Goal: Transaction & Acquisition: Purchase product/service

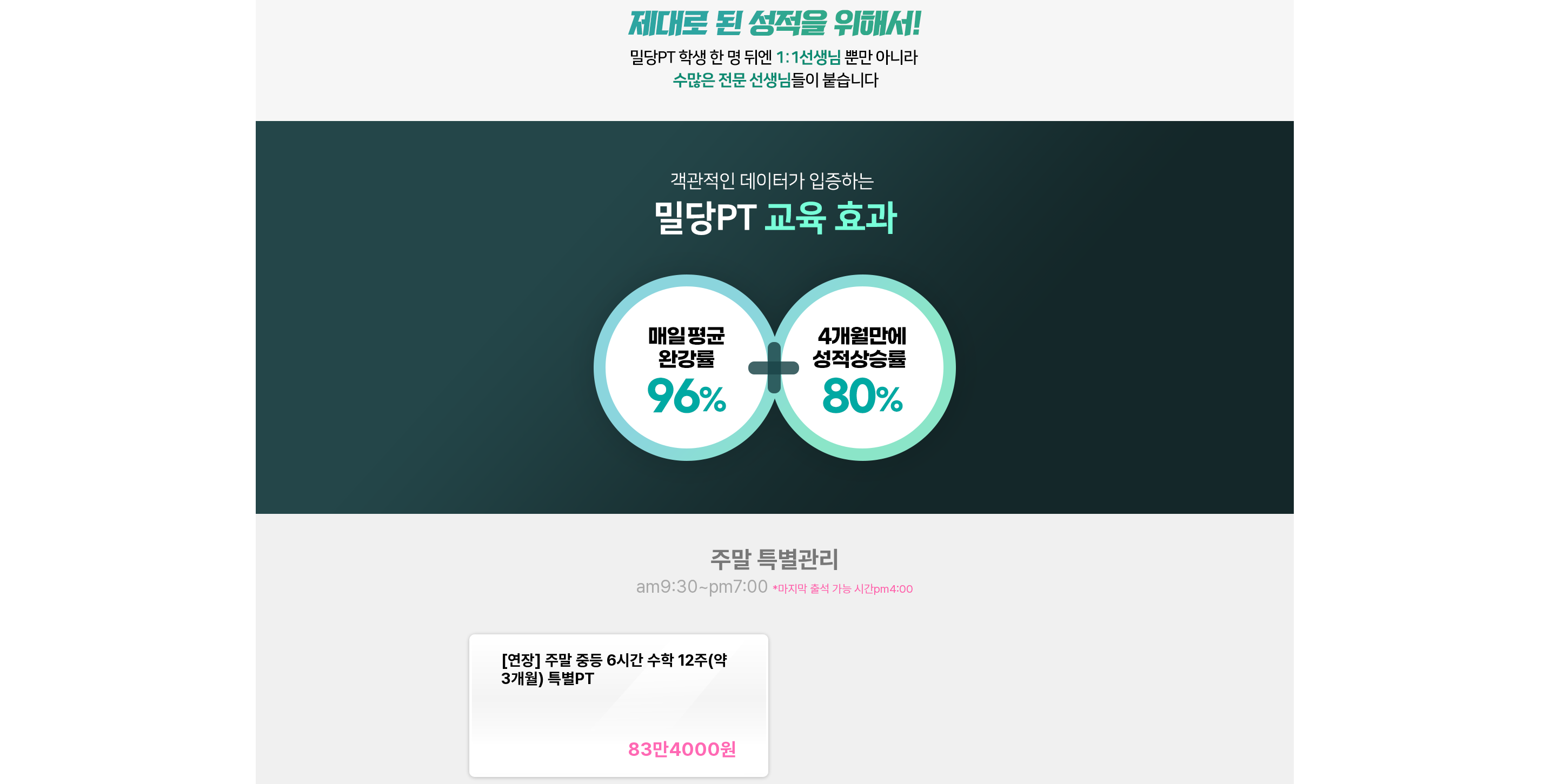
scroll to position [1081, 0]
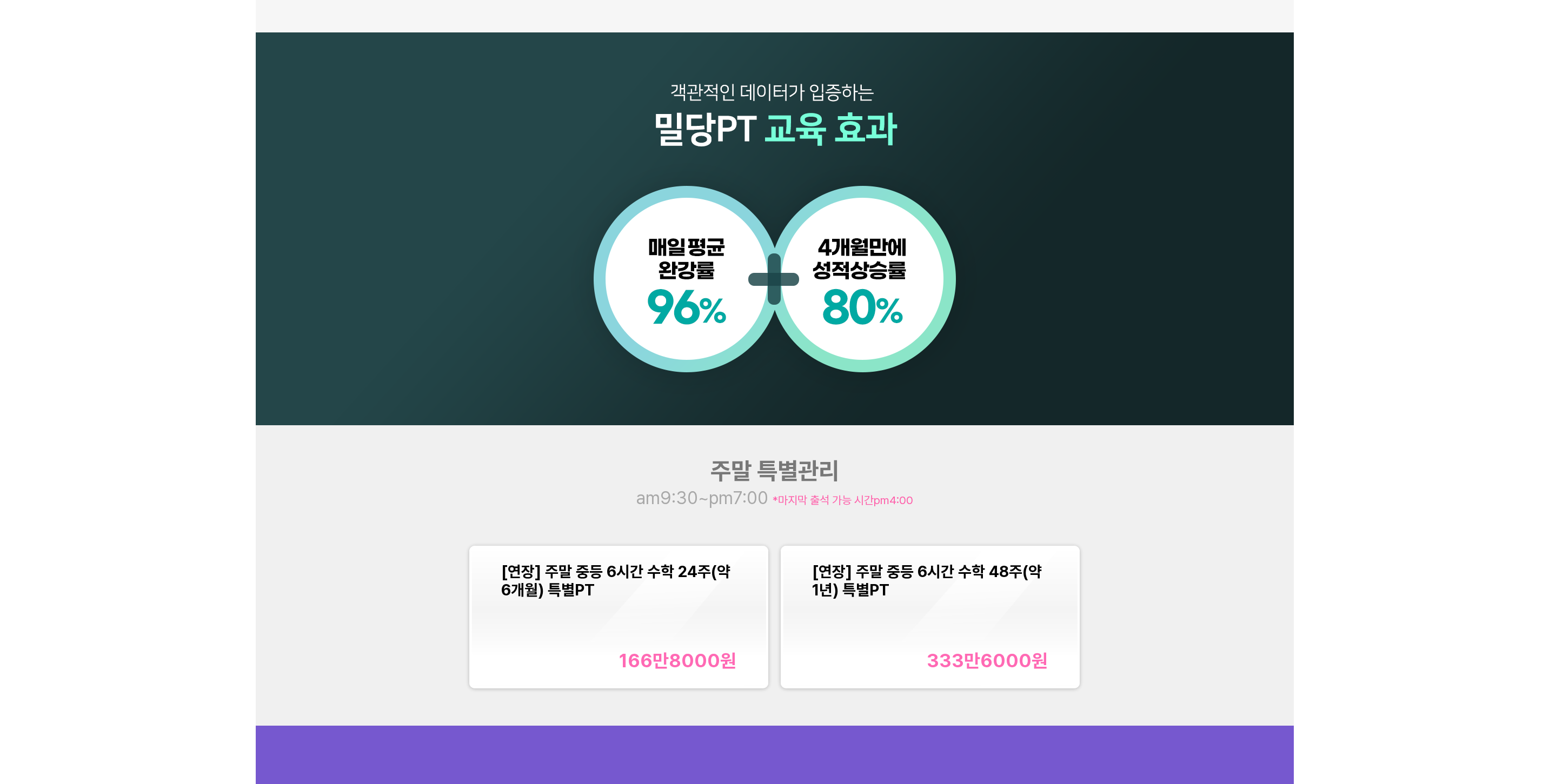
scroll to position [1189, 0]
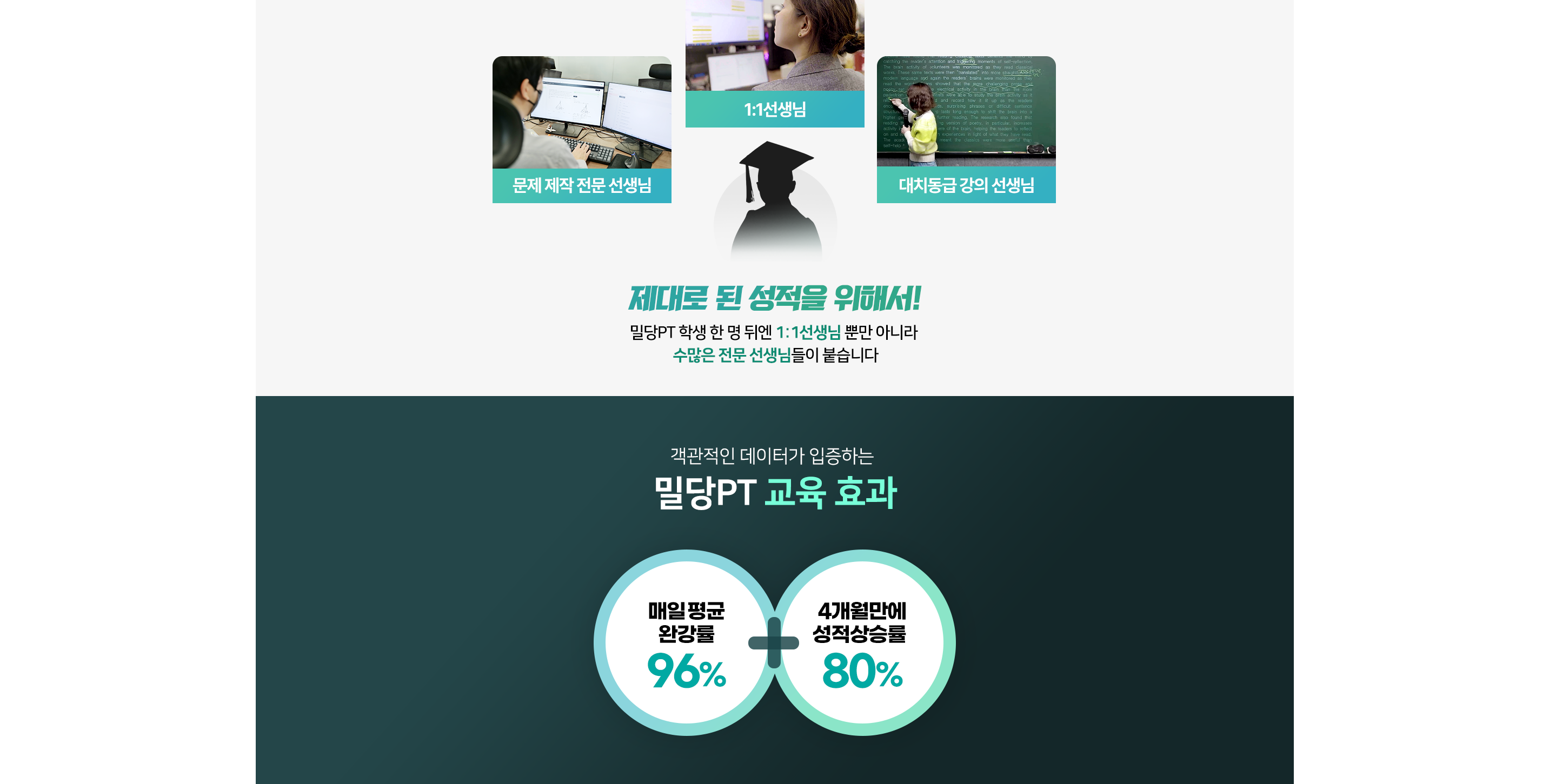
scroll to position [865, 0]
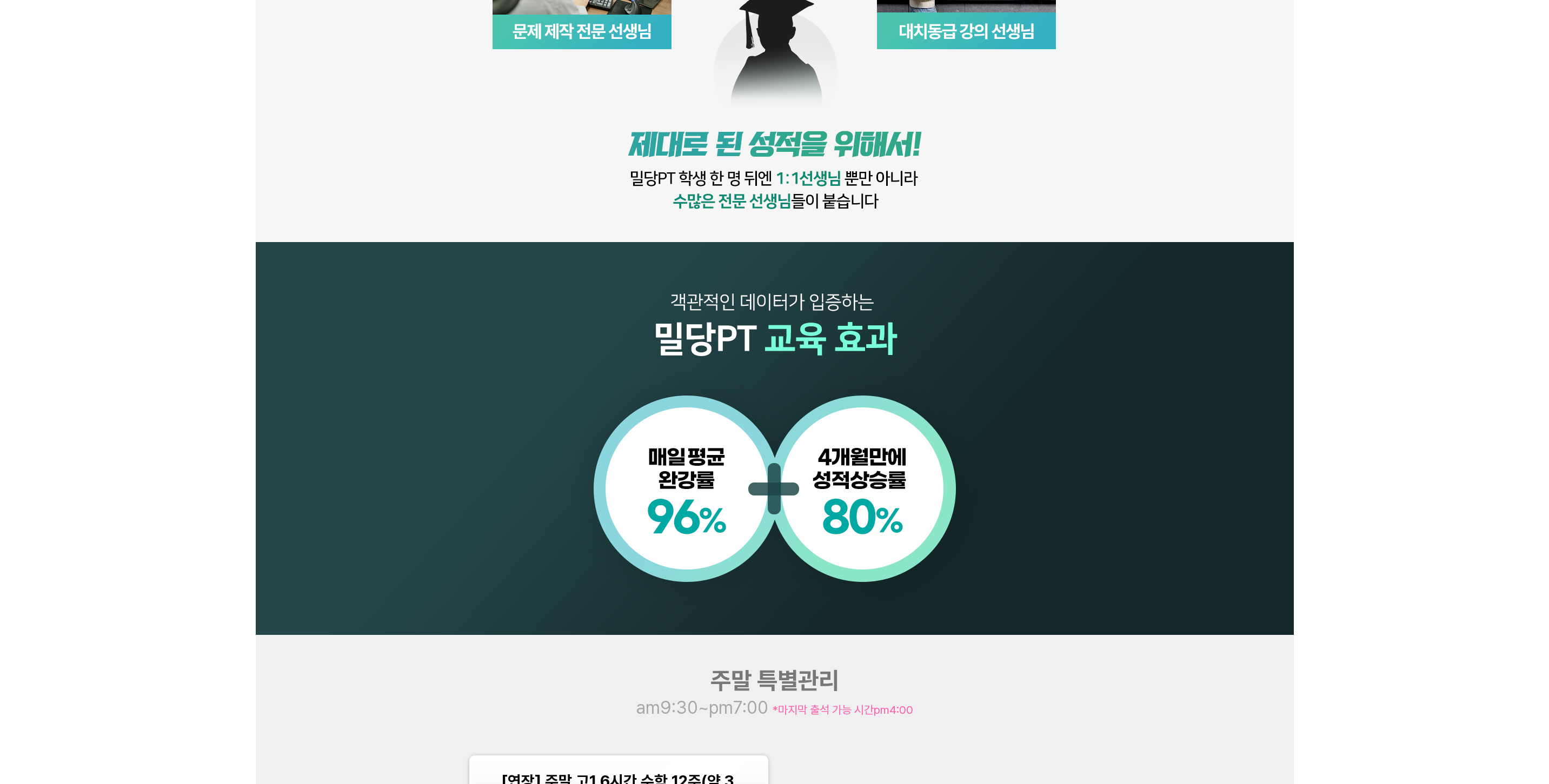
scroll to position [919, 0]
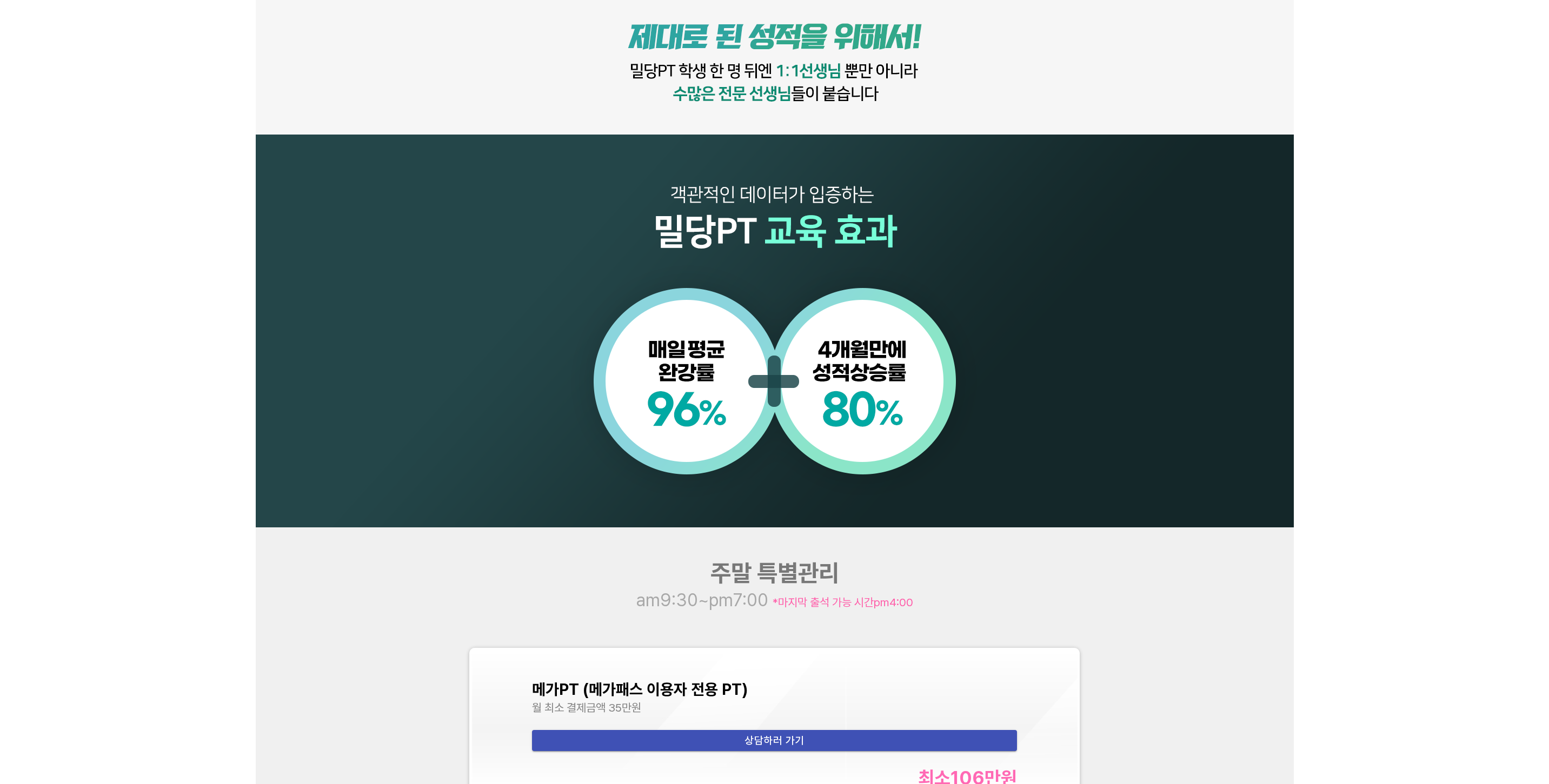
scroll to position [1027, 0]
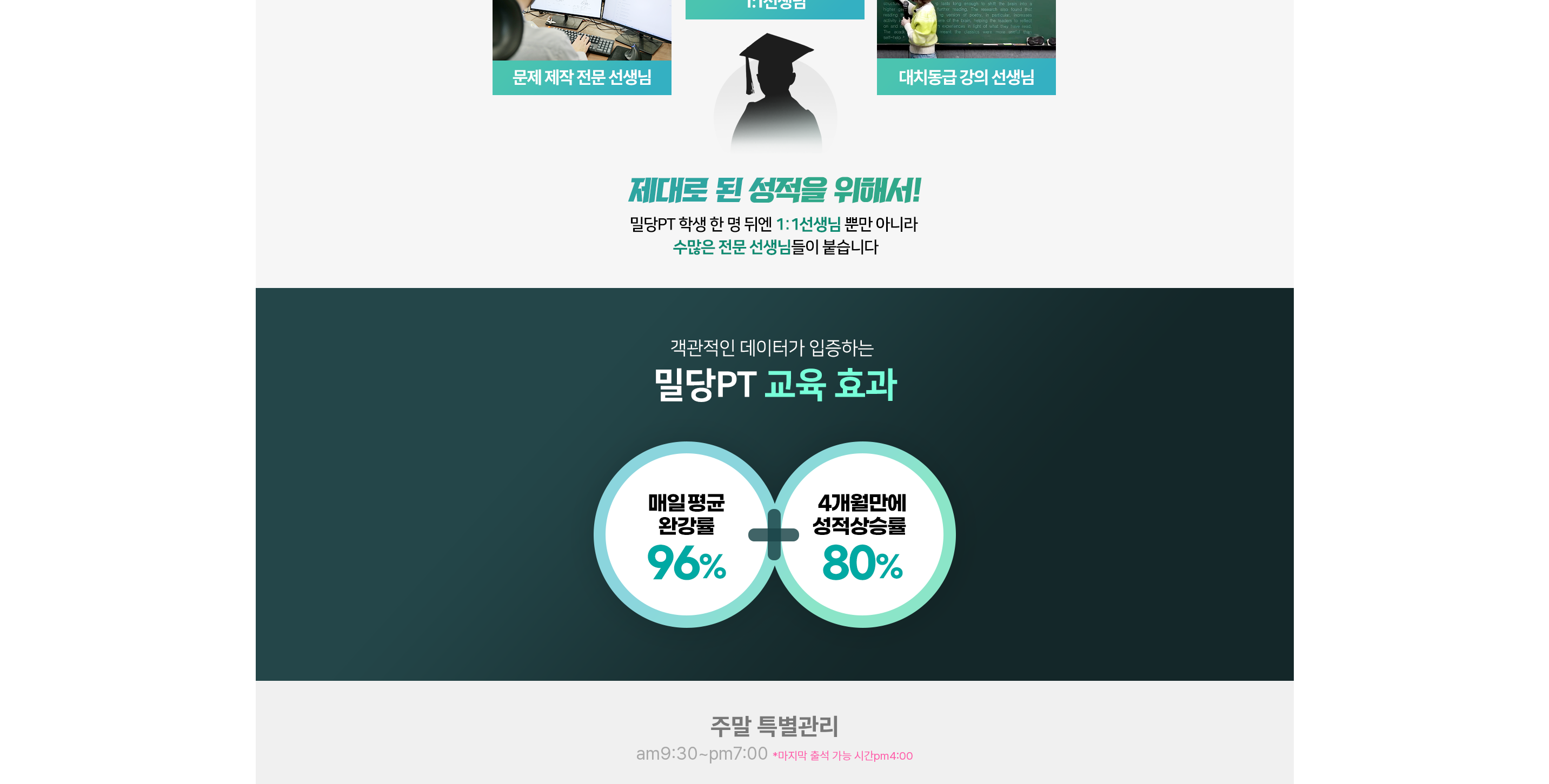
scroll to position [973, 0]
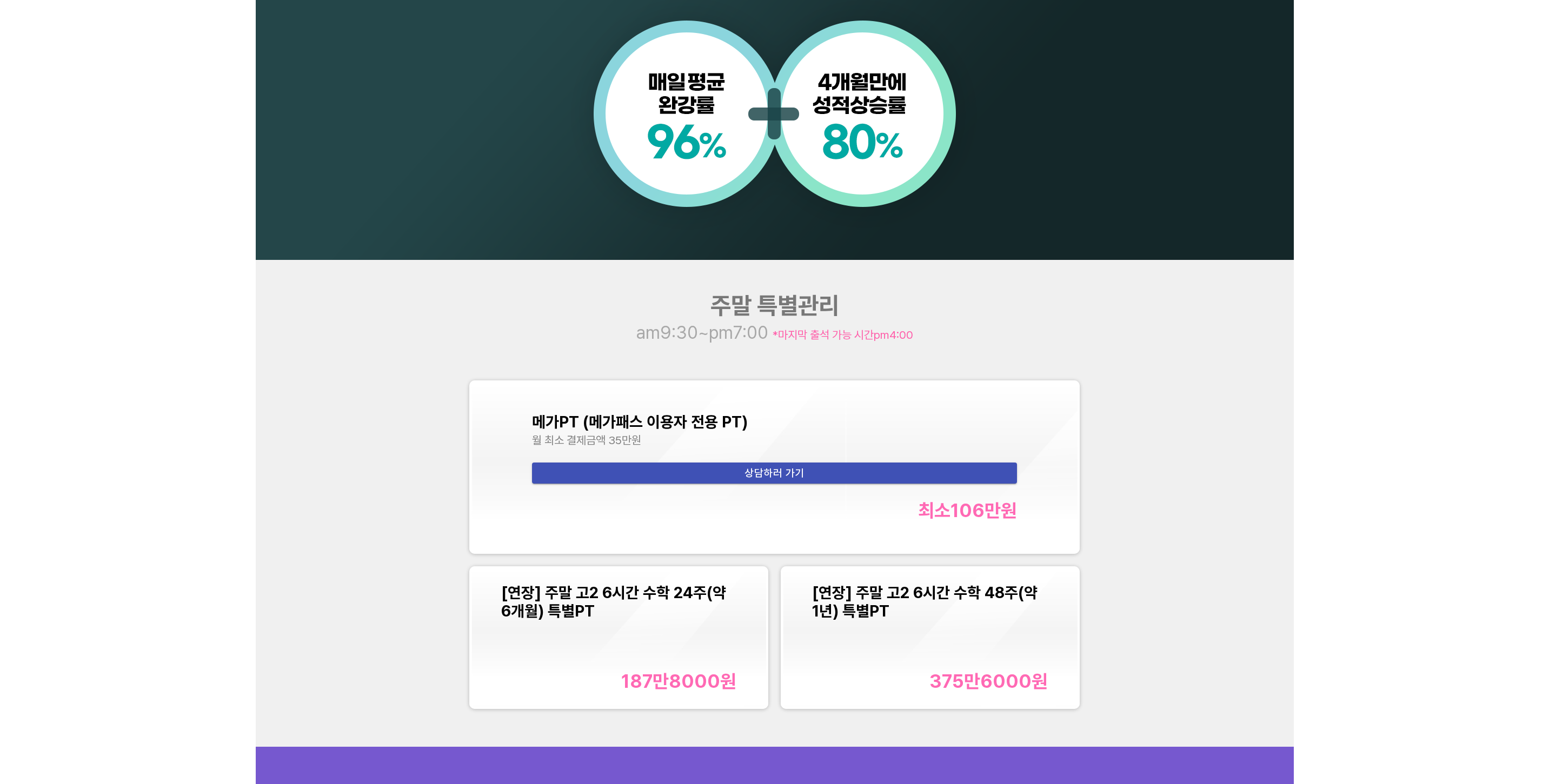
scroll to position [1135, 0]
